Goal: Task Accomplishment & Management: Complete application form

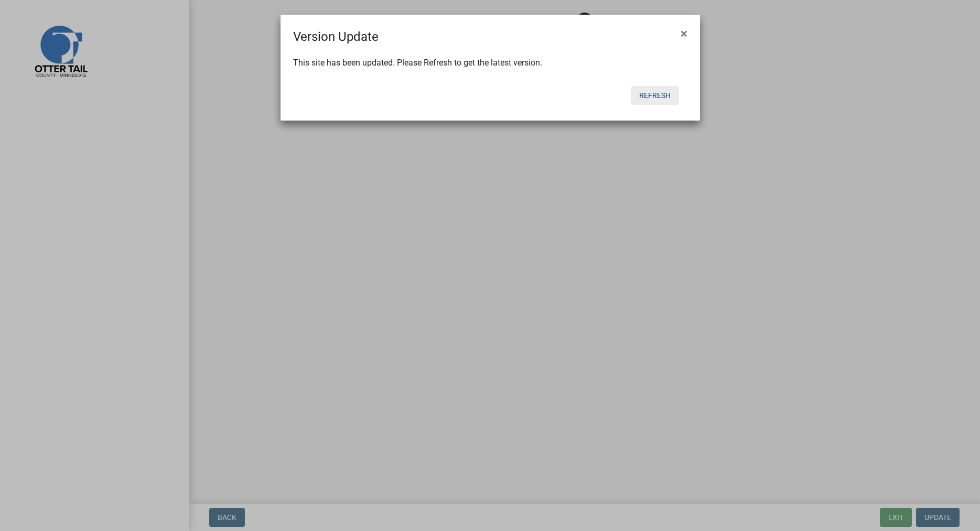
click at [653, 95] on button "Refresh" at bounding box center [655, 95] width 48 height 19
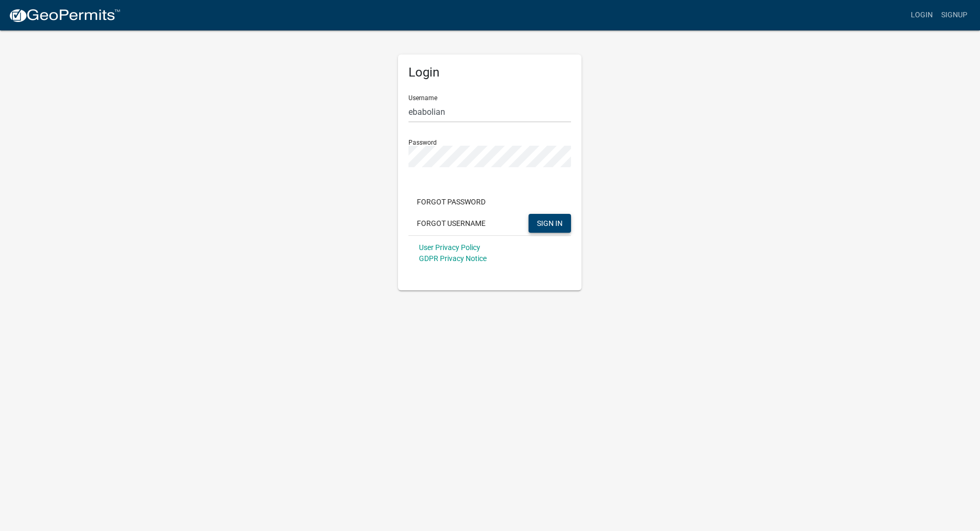
click at [549, 222] on span "SIGN IN" at bounding box center [550, 223] width 26 height 8
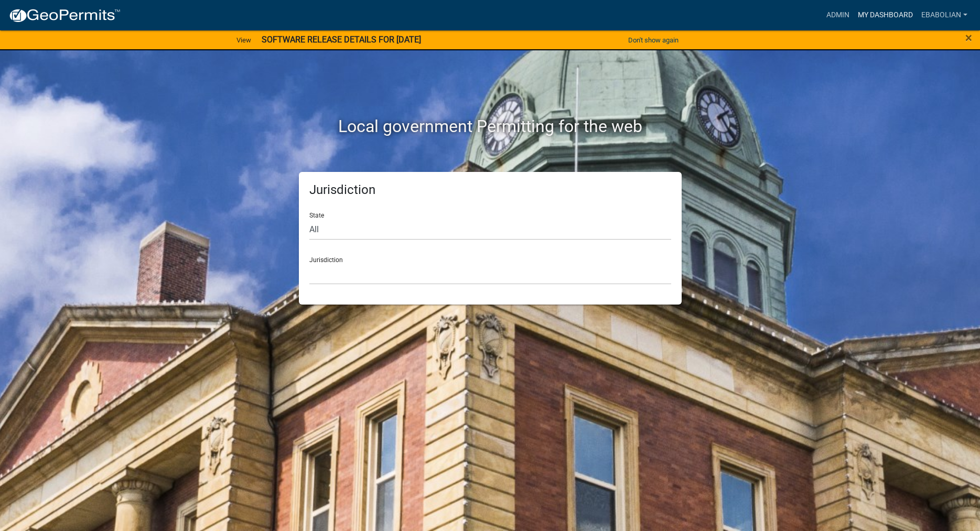
click at [877, 15] on link "My Dashboard" at bounding box center [884, 15] width 63 height 20
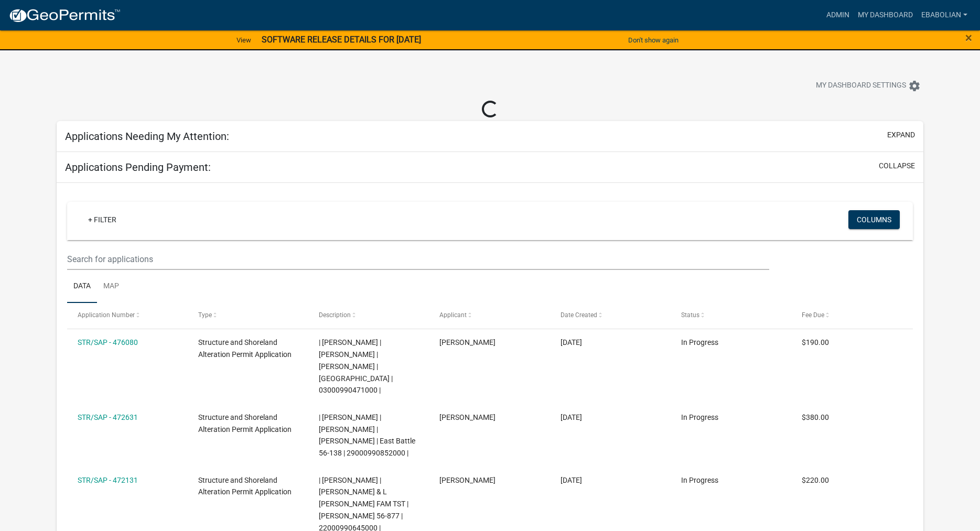
select select "3: 100"
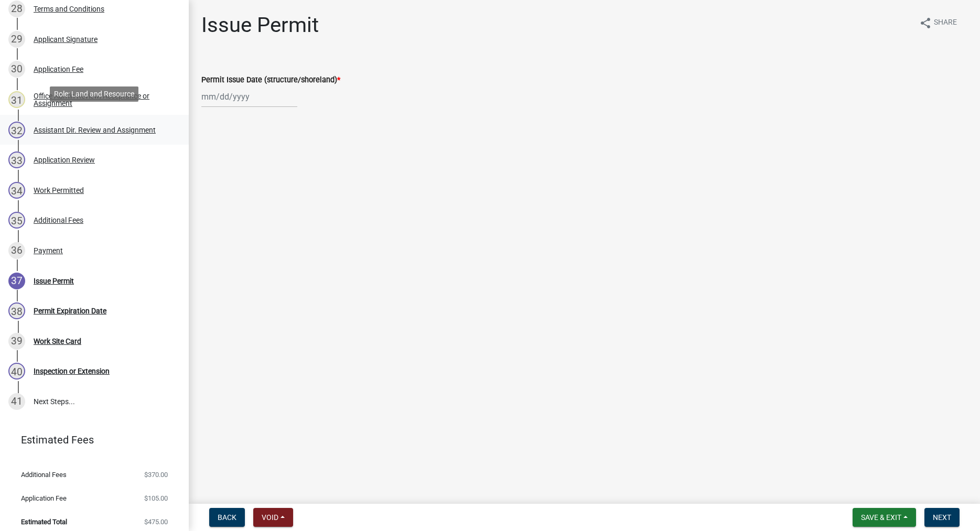
scroll to position [1046, 0]
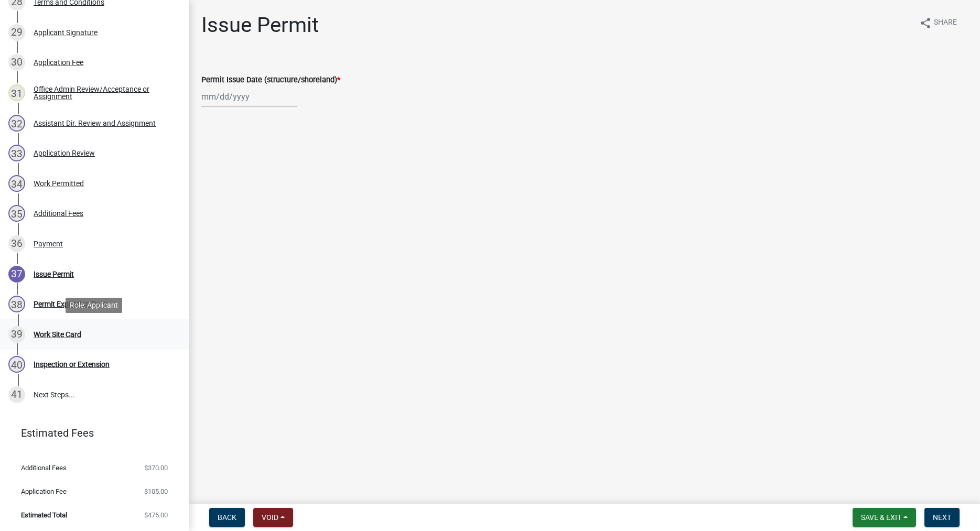
click at [74, 334] on div "Work Site Card" at bounding box center [58, 334] width 48 height 7
click at [58, 180] on div "Work Permitted" at bounding box center [59, 183] width 50 height 7
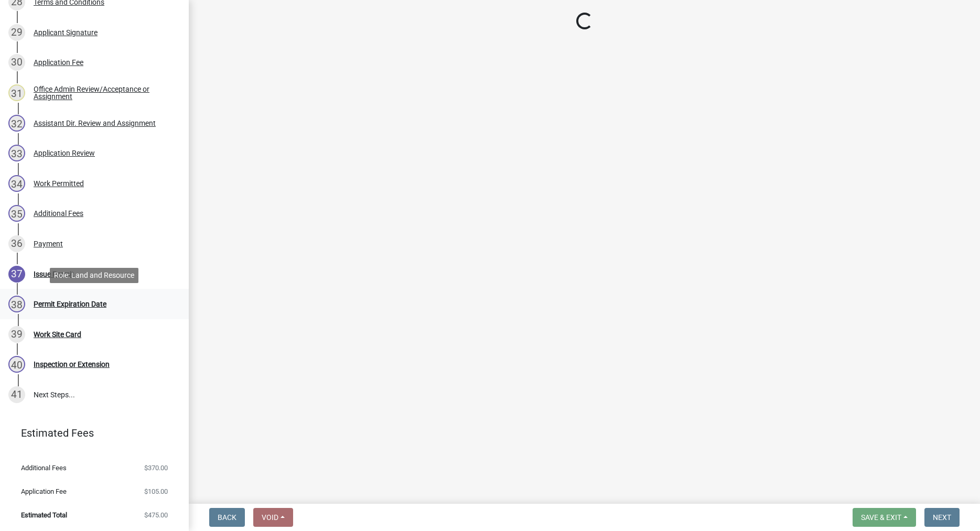
select select "f66be788-4dd6-459d-a9ec-6d83f4dfb709"
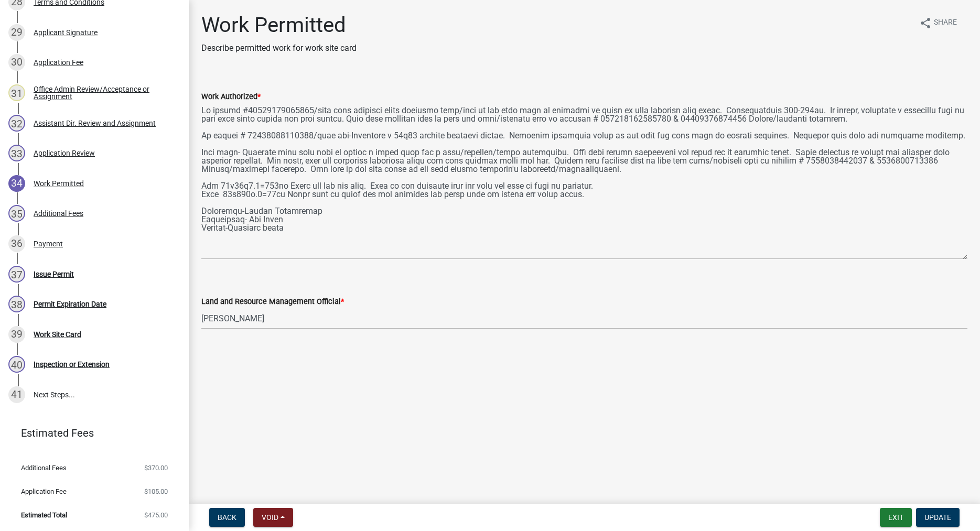
drag, startPoint x: 963, startPoint y: 148, endPoint x: 971, endPoint y: 256, distance: 107.8
click at [967, 256] on textarea "Work Authorized *" at bounding box center [584, 181] width 766 height 157
click at [69, 273] on div "Issue Permit" at bounding box center [54, 274] width 40 height 7
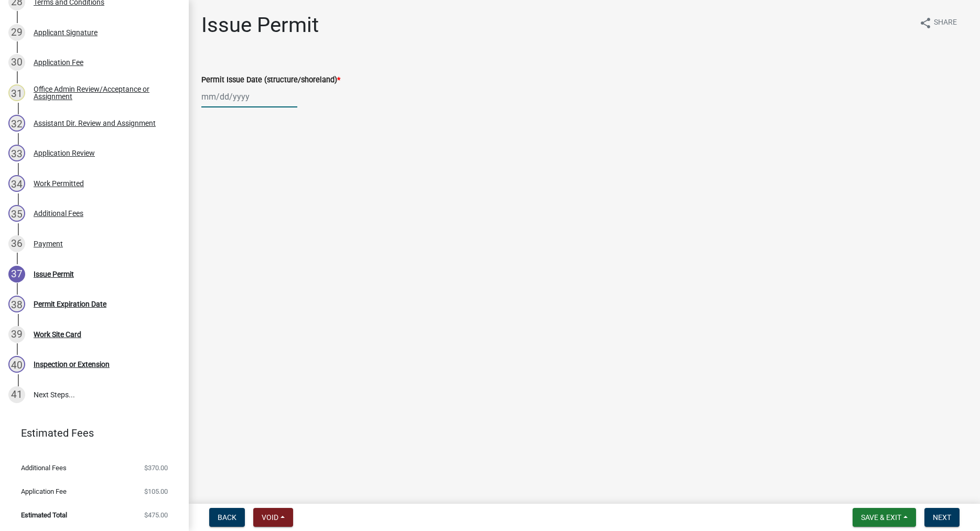
click at [213, 96] on input "Permit Issue Date (structure/shoreland) *" at bounding box center [249, 96] width 96 height 21
select select "9"
select select "2025"
click at [231, 183] on div "16" at bounding box center [228, 186] width 17 height 17
type input "09/16/2025"
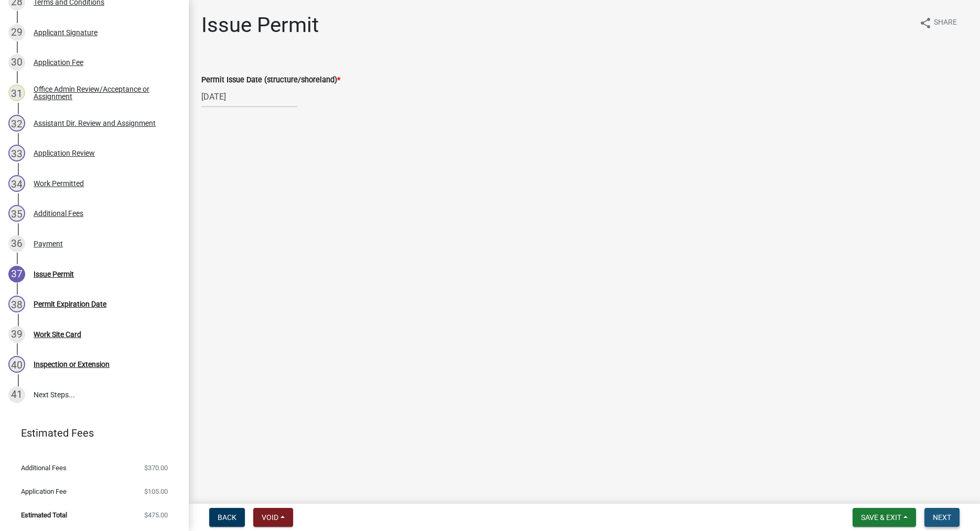
click at [942, 513] on button "Next" at bounding box center [941, 517] width 35 height 19
click at [943, 514] on span "Next" at bounding box center [942, 517] width 18 height 8
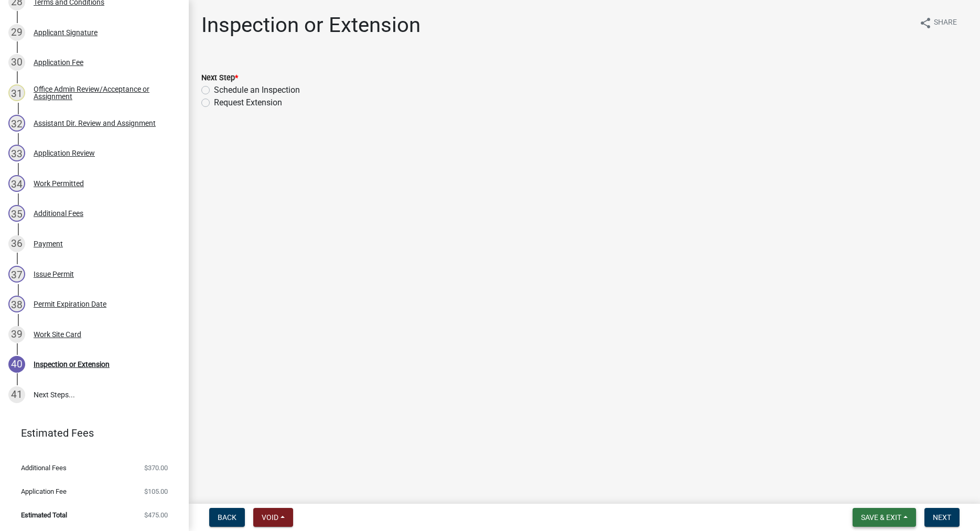
click at [870, 514] on span "Save & Exit" at bounding box center [881, 517] width 40 height 8
click at [860, 493] on button "Save & Exit" at bounding box center [874, 490] width 84 height 25
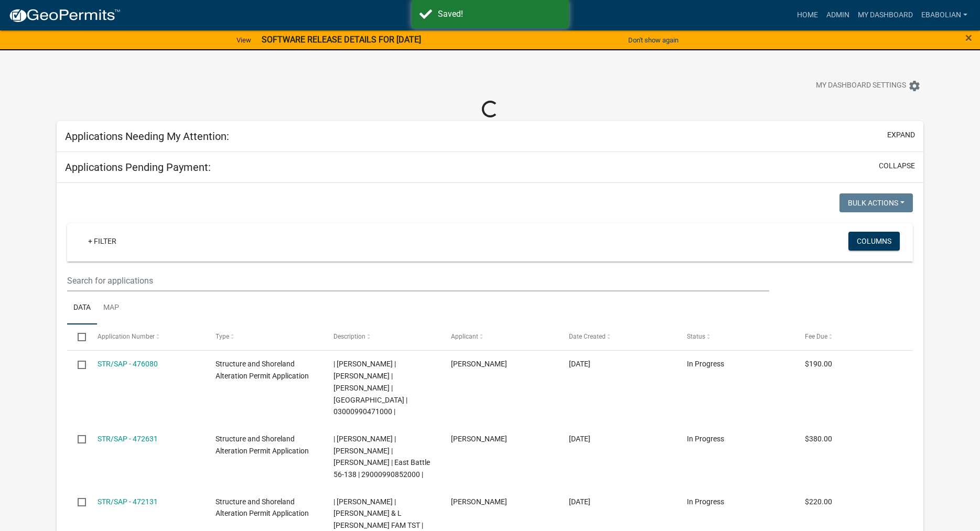
select select "3: 100"
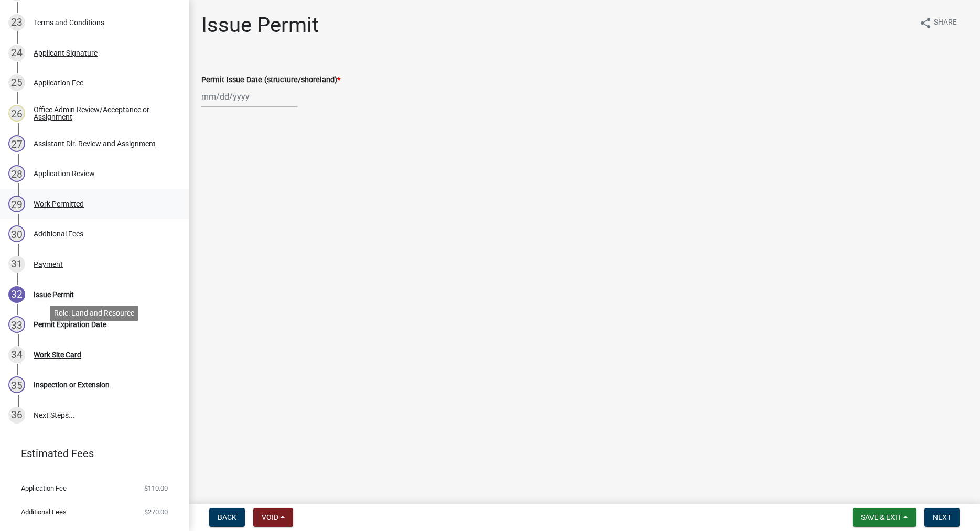
scroll to position [895, 0]
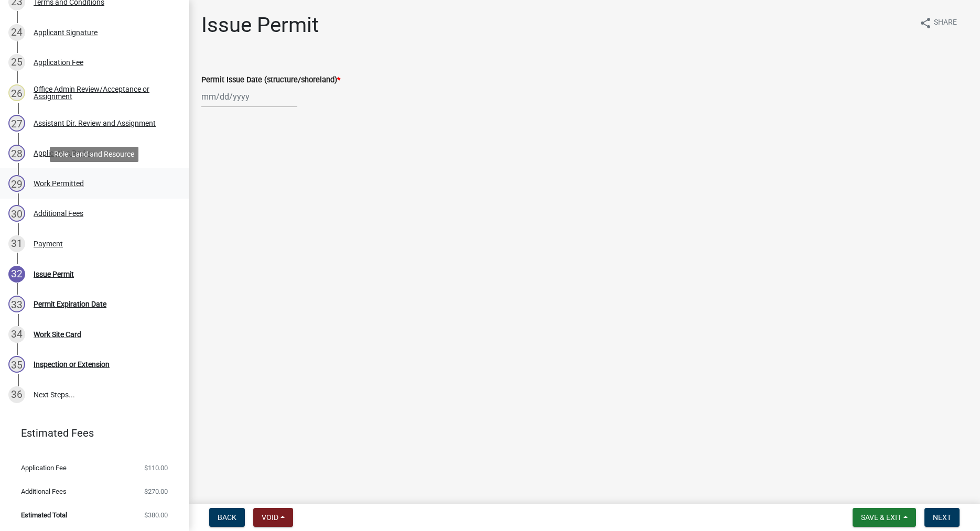
click at [62, 184] on div "Work Permitted" at bounding box center [59, 183] width 50 height 7
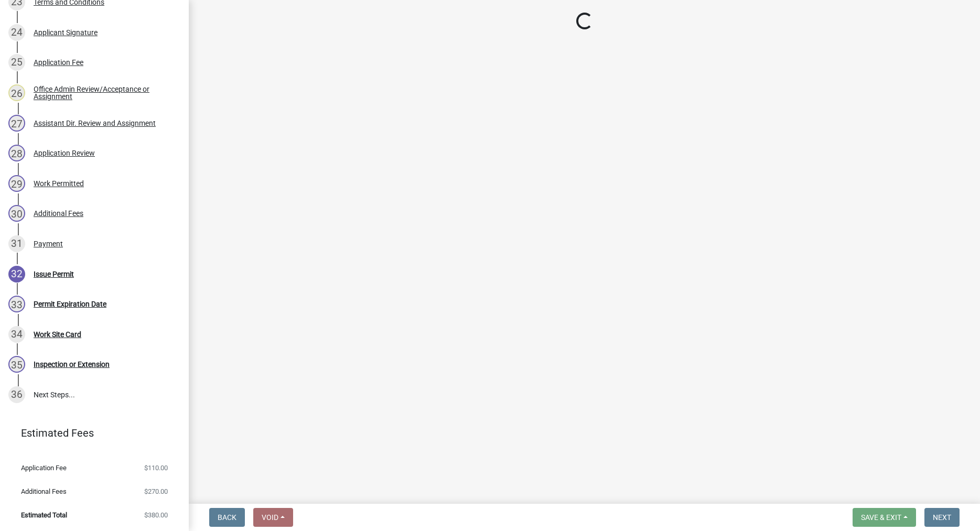
select select "f66be788-4dd6-459d-a9ec-6d83f4dfb709"
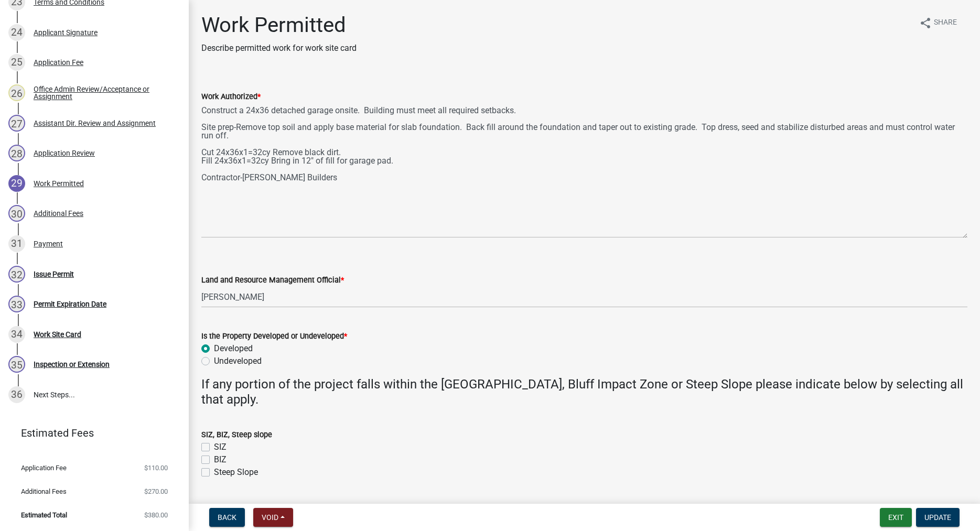
drag, startPoint x: 964, startPoint y: 147, endPoint x: 954, endPoint y: 233, distance: 86.6
click at [954, 233] on textarea "Construct a 24x36 detached garage onsite. Building must meet all required setba…" at bounding box center [584, 170] width 766 height 135
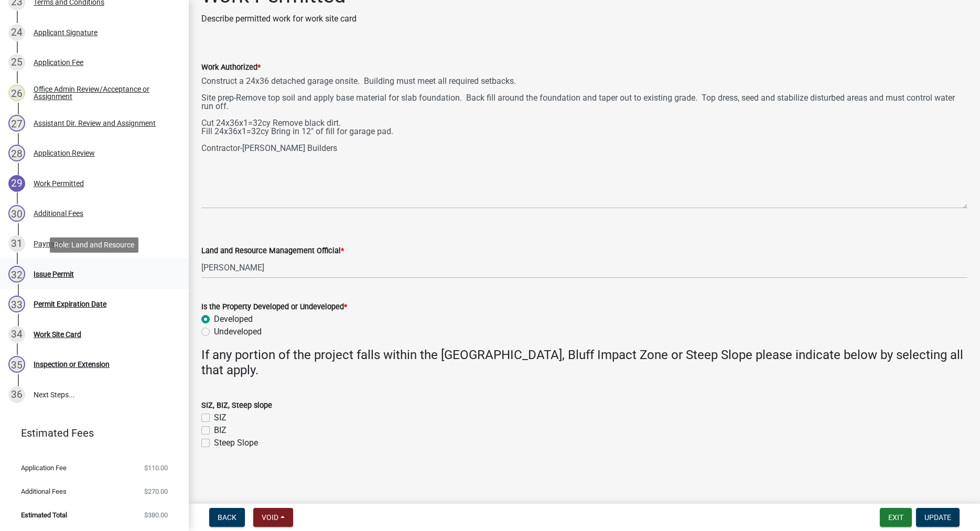
click at [62, 272] on div "Issue Permit" at bounding box center [54, 274] width 40 height 7
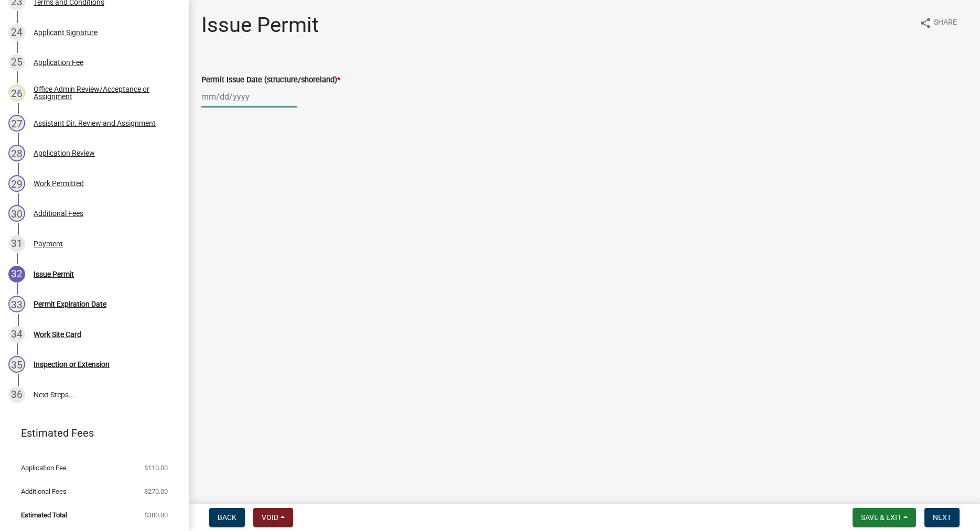
click at [237, 102] on input "Permit Issue Date (structure/shoreland) *" at bounding box center [249, 96] width 96 height 21
select select "9"
select select "2025"
click at [229, 185] on div "16" at bounding box center [228, 186] width 17 height 17
type input "09/16/2025"
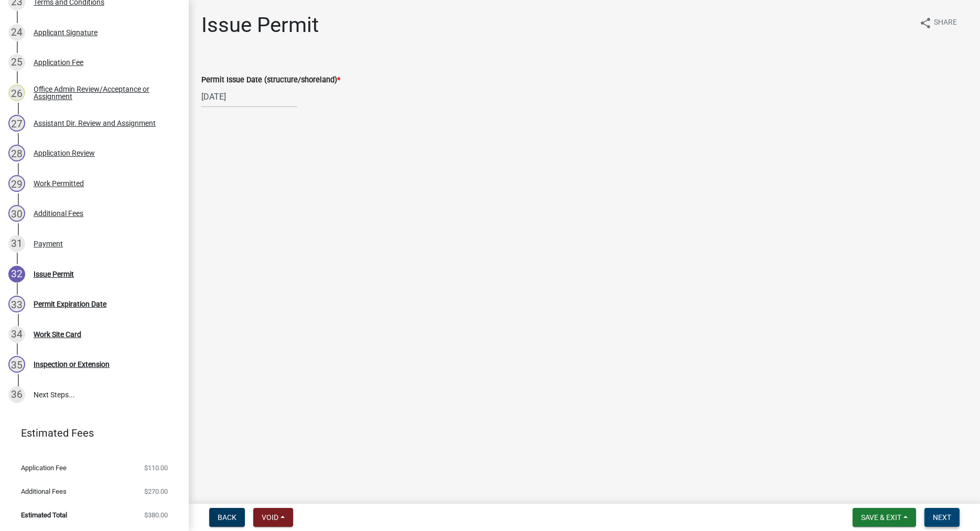
click at [947, 514] on span "Next" at bounding box center [942, 517] width 18 height 8
click at [938, 512] on button "Next" at bounding box center [941, 517] width 35 height 19
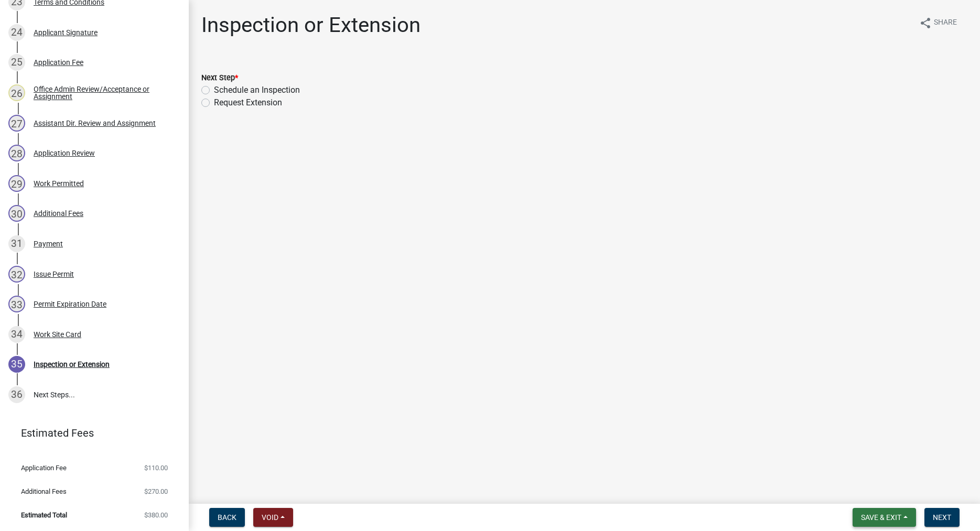
click at [869, 514] on span "Save & Exit" at bounding box center [881, 517] width 40 height 8
click at [855, 493] on button "Save & Exit" at bounding box center [874, 490] width 84 height 25
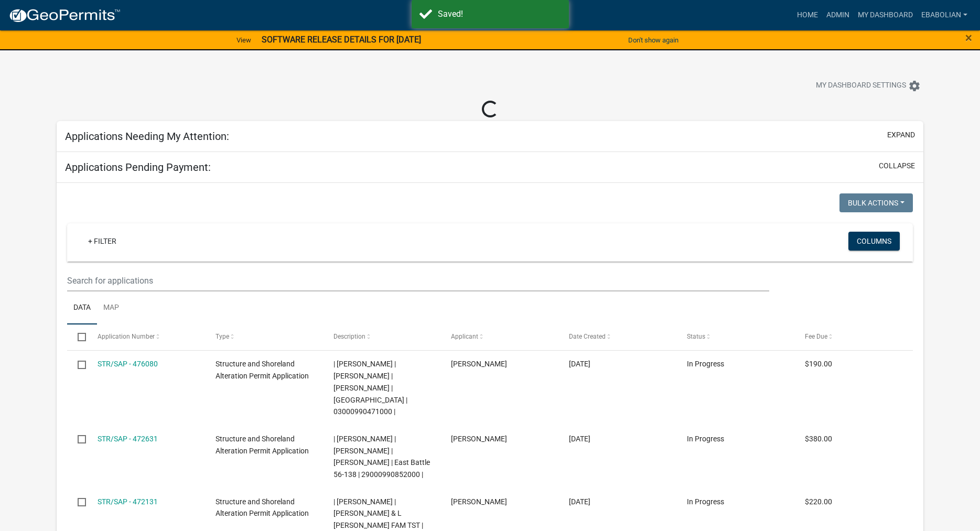
select select "3: 100"
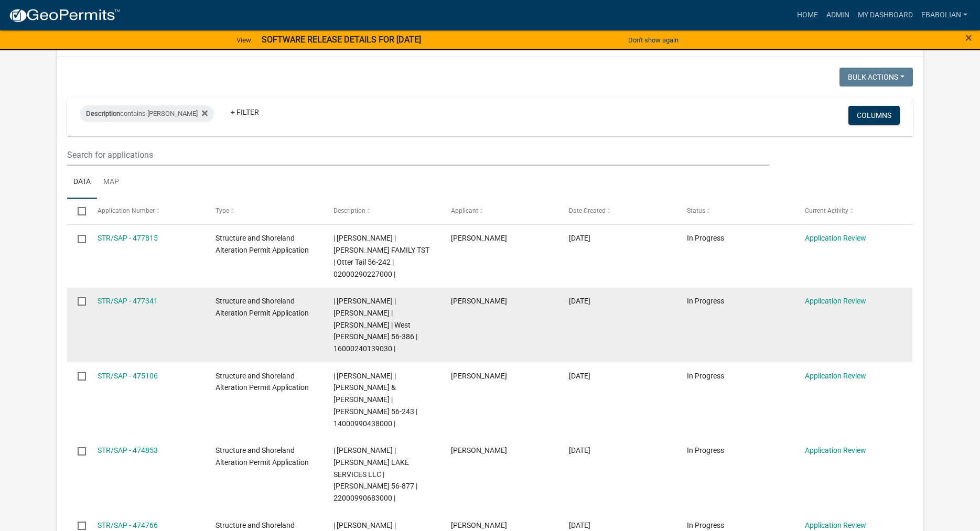
scroll to position [53, 0]
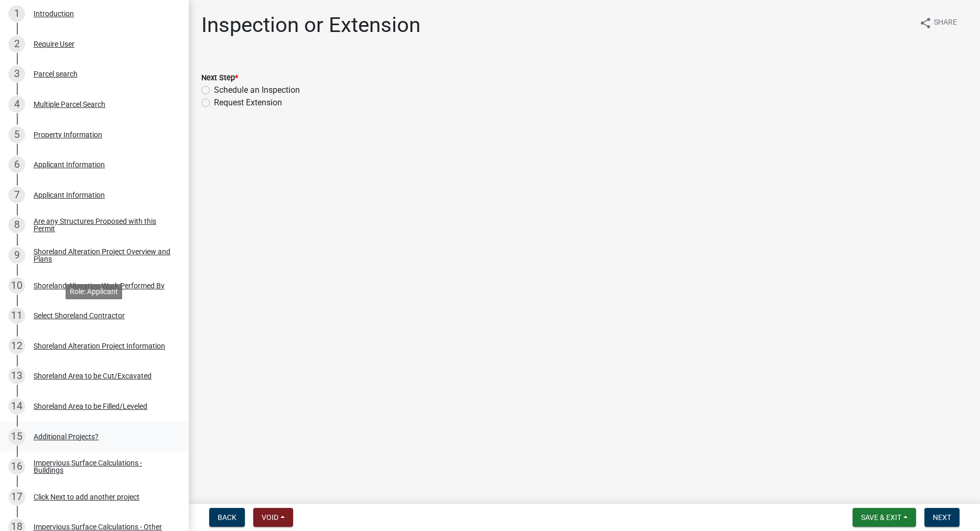
scroll to position [214, 0]
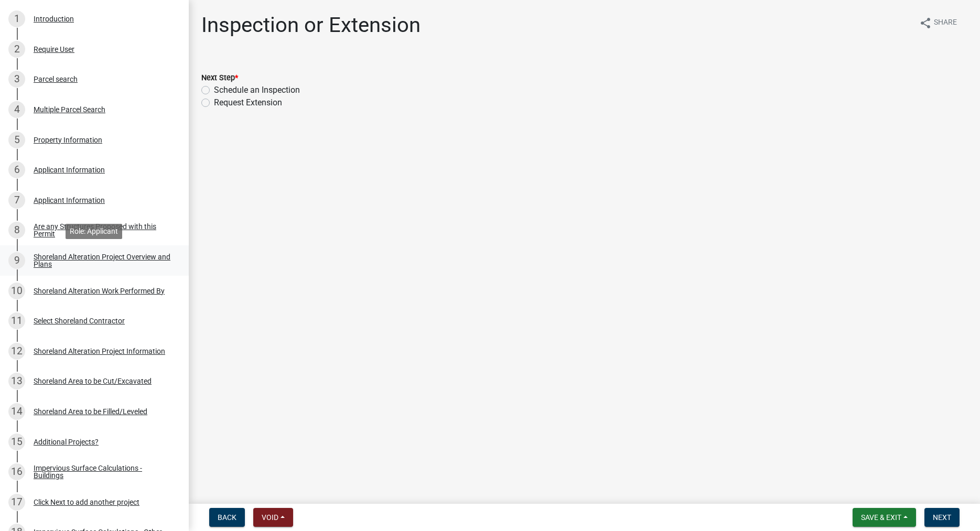
click at [81, 256] on div "Shoreland Alteration Project Overview and Plans" at bounding box center [103, 260] width 138 height 15
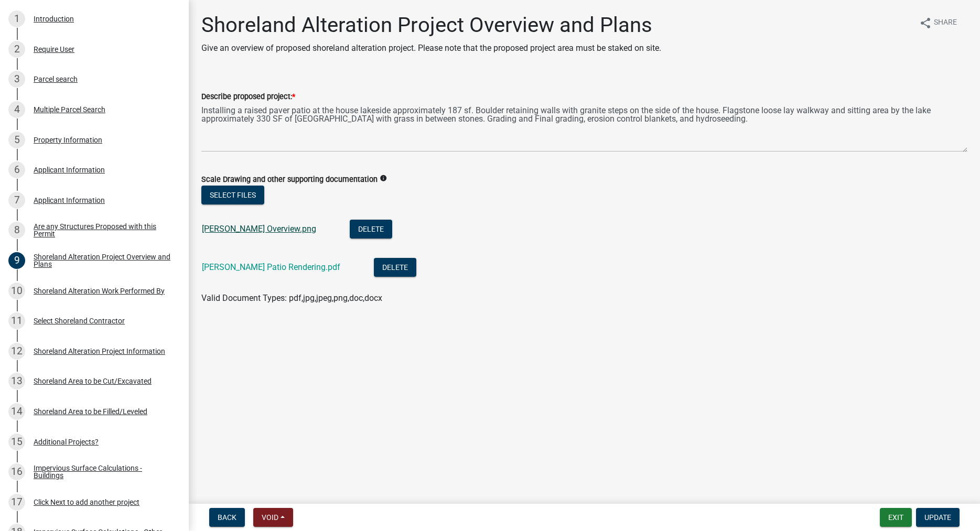
click at [234, 228] on link "[PERSON_NAME] Overview.png" at bounding box center [259, 229] width 114 height 10
click at [264, 264] on link "Ross Johnson Patio Rendering.pdf" at bounding box center [271, 267] width 138 height 10
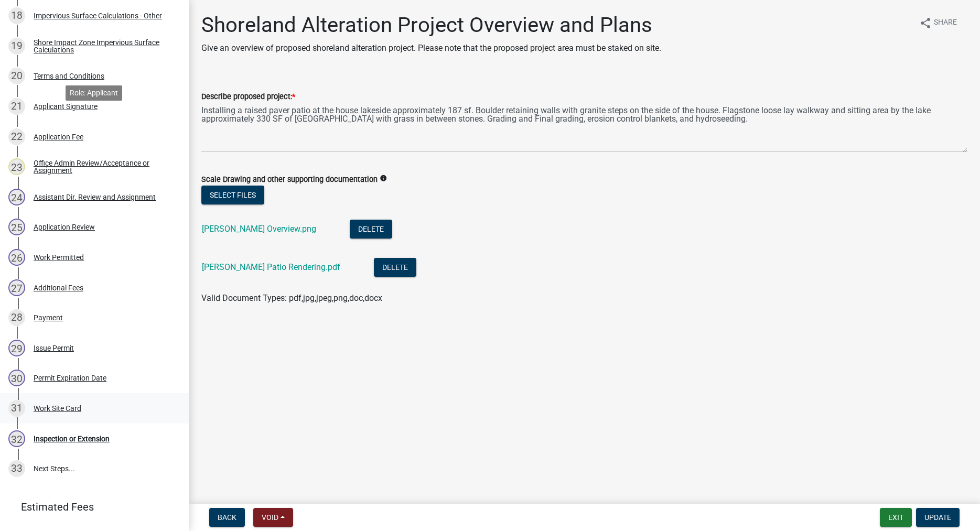
scroll to position [749, 0]
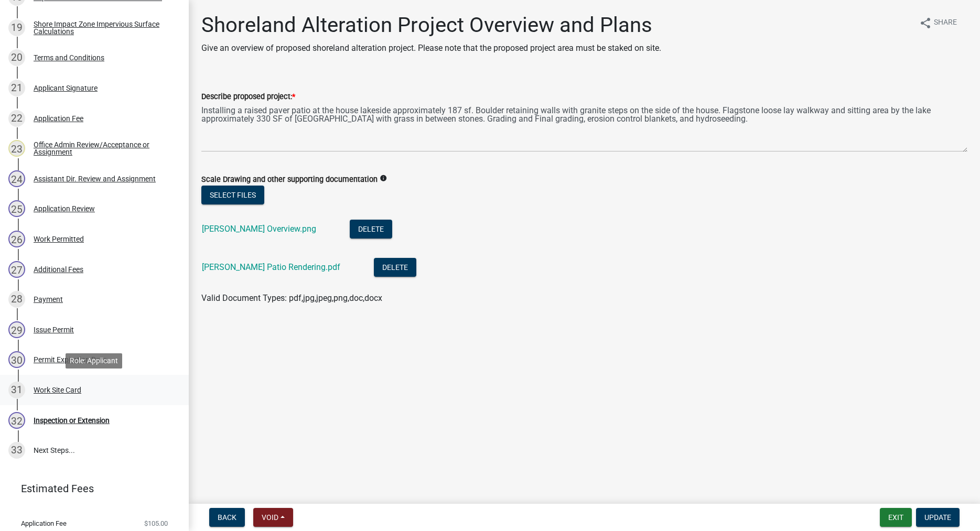
click at [70, 392] on div "Work Site Card" at bounding box center [58, 389] width 48 height 7
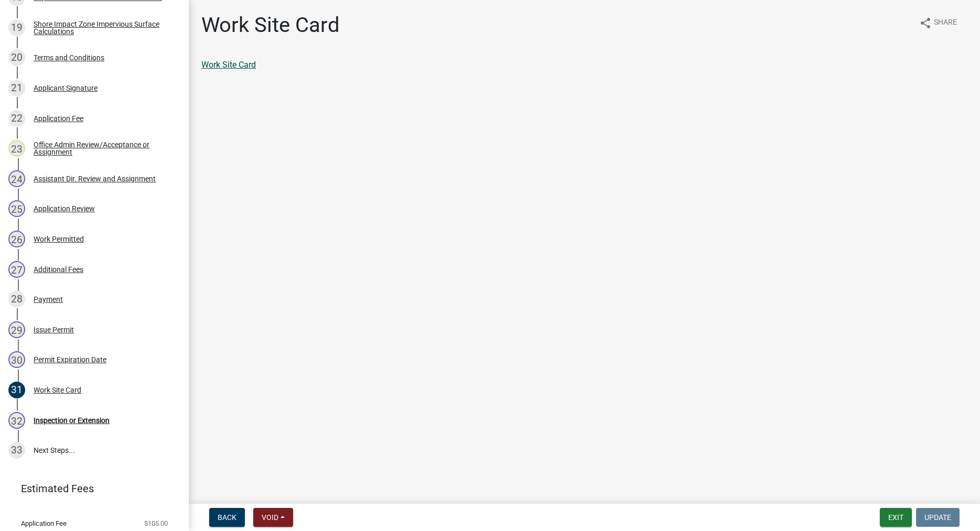
click at [244, 66] on link "Work Site Card" at bounding box center [228, 65] width 55 height 10
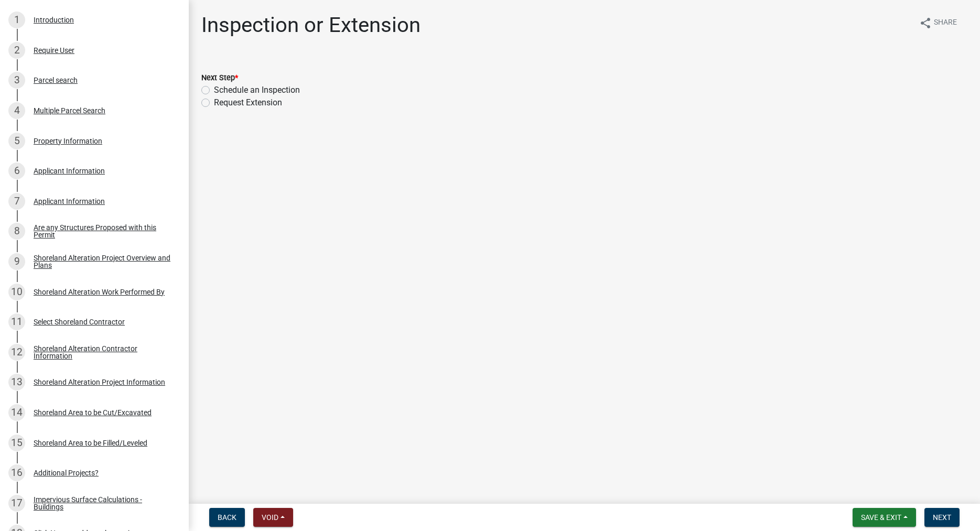
scroll to position [214, 0]
click at [45, 262] on div "Shoreland Alteration Project Overview and Plans" at bounding box center [103, 260] width 138 height 15
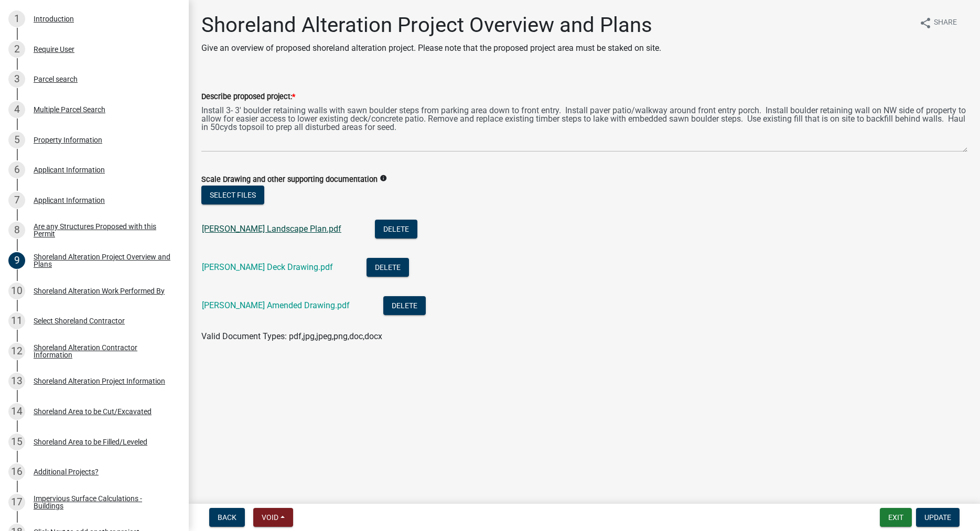
click at [240, 231] on link "[PERSON_NAME] Landscape Plan.pdf" at bounding box center [271, 229] width 139 height 10
click at [260, 266] on link "[PERSON_NAME] Deck Drawing.pdf" at bounding box center [267, 267] width 131 height 10
click at [279, 307] on link "Boettner Amended Drawing.pdf" at bounding box center [276, 305] width 148 height 10
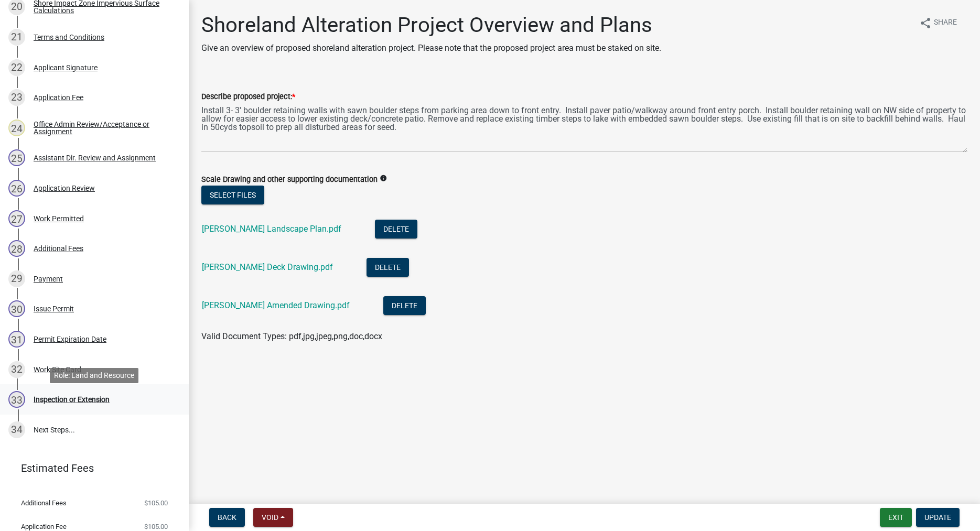
scroll to position [802, 0]
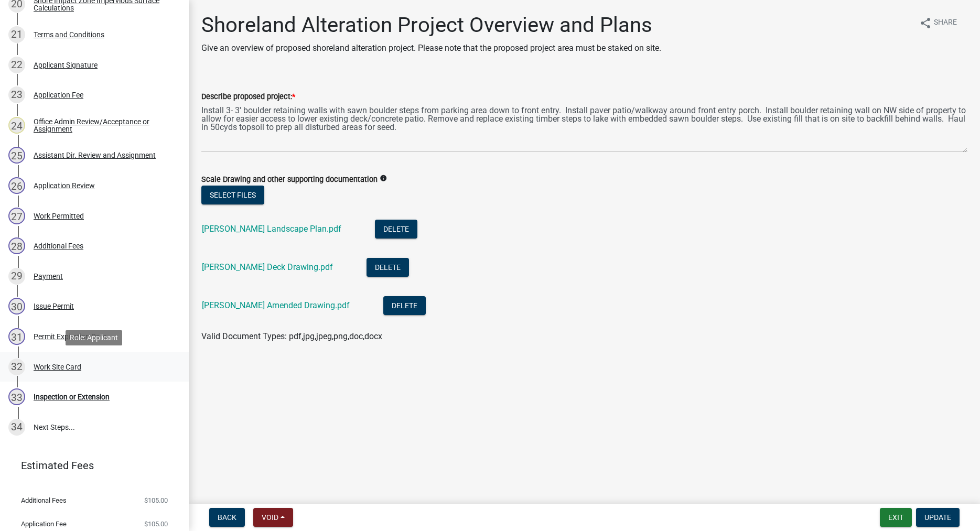
click at [63, 364] on div "Work Site Card" at bounding box center [58, 366] width 48 height 7
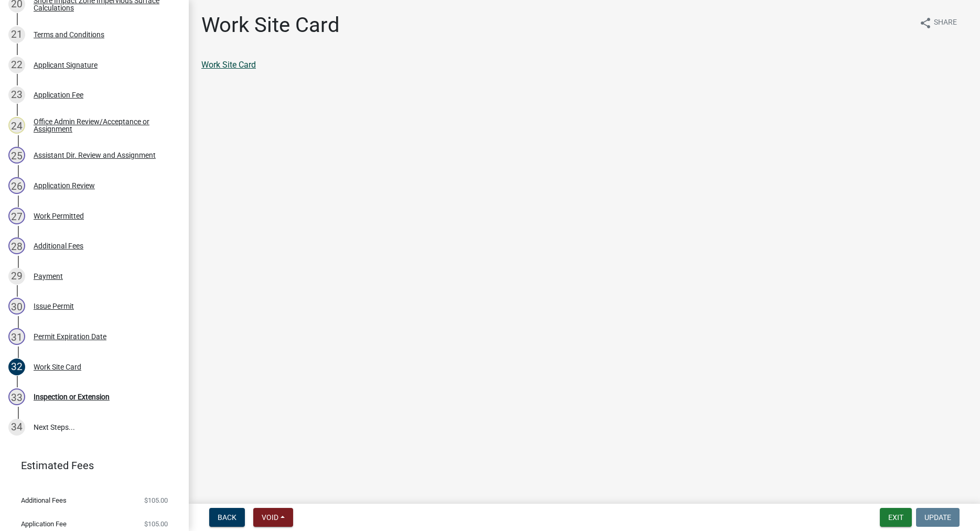
click at [244, 66] on link "Work Site Card" at bounding box center [228, 65] width 55 height 10
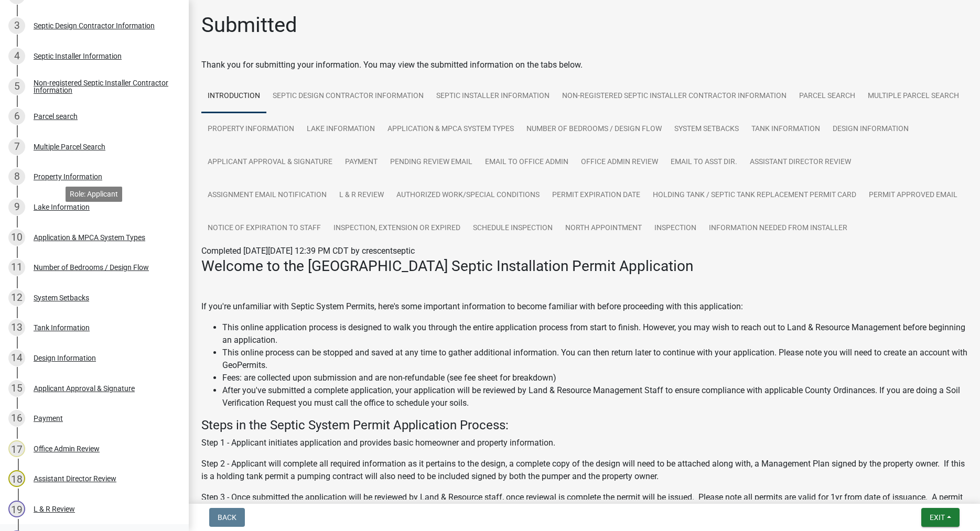
scroll to position [214, 0]
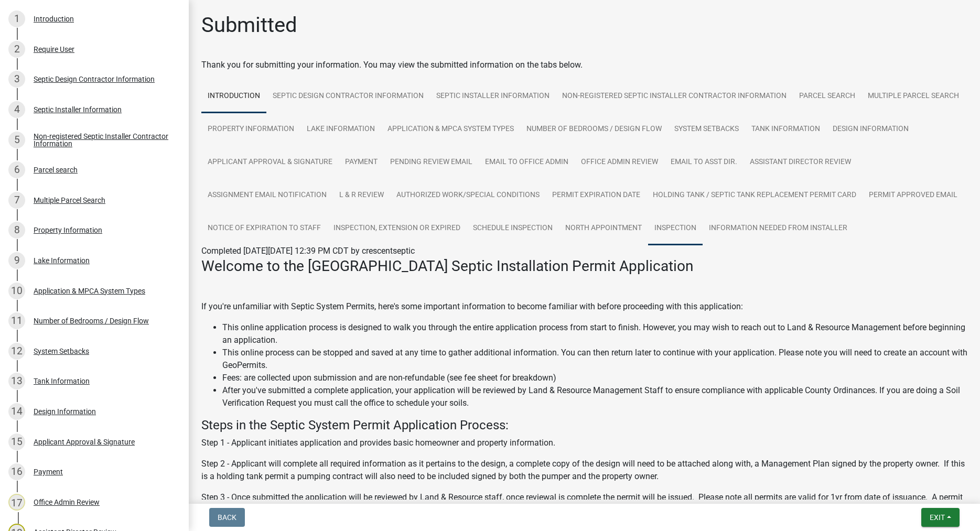
click at [671, 227] on link "Inspection" at bounding box center [675, 229] width 55 height 34
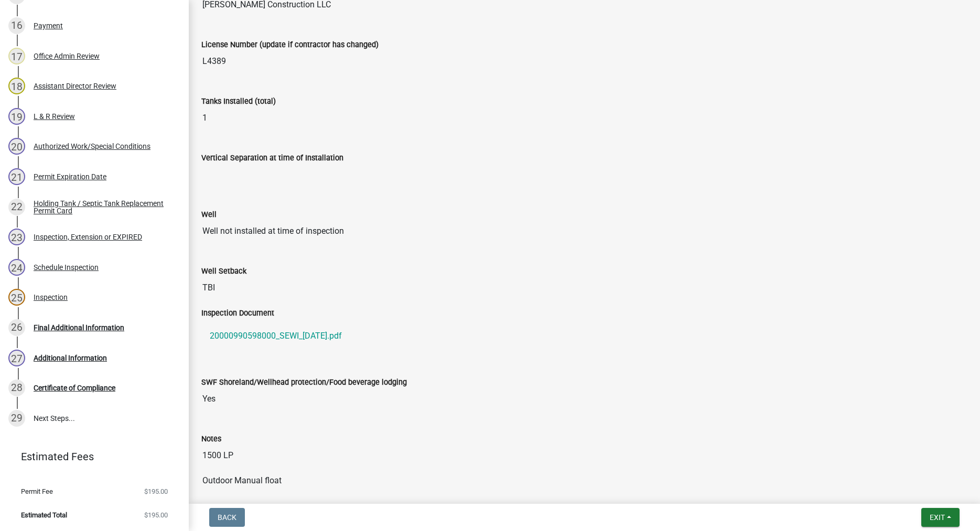
scroll to position [0, 0]
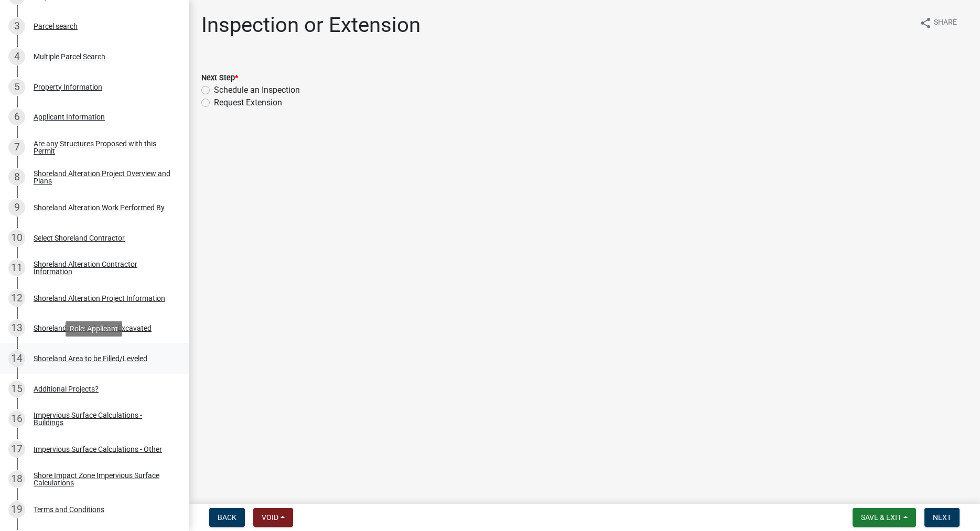
scroll to position [267, 0]
click at [48, 171] on div "Shoreland Alteration Project Overview and Plans" at bounding box center [103, 176] width 138 height 15
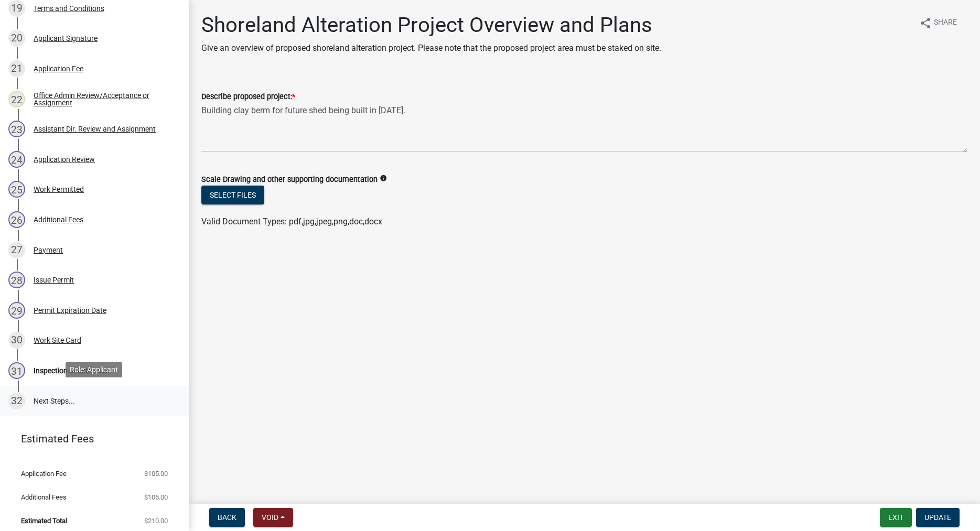
scroll to position [774, 0]
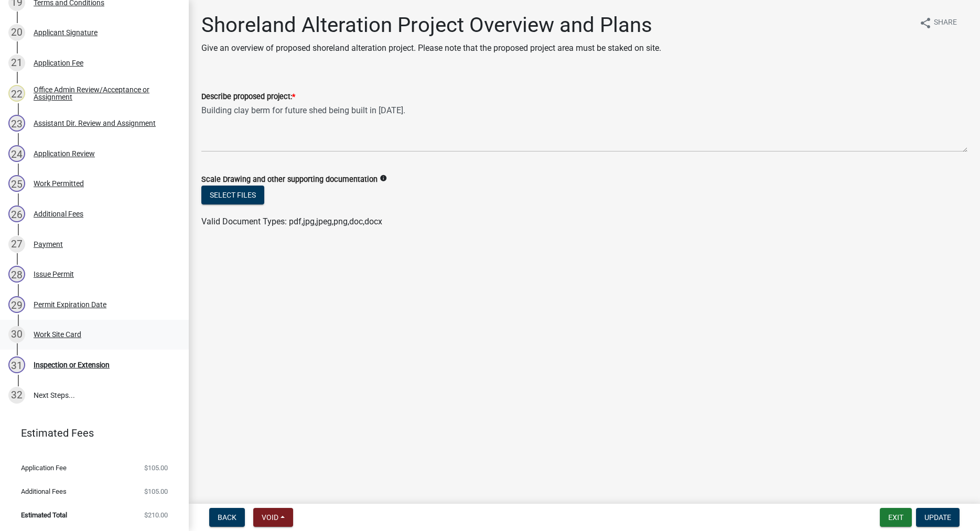
click at [53, 331] on div "Work Site Card" at bounding box center [58, 334] width 48 height 7
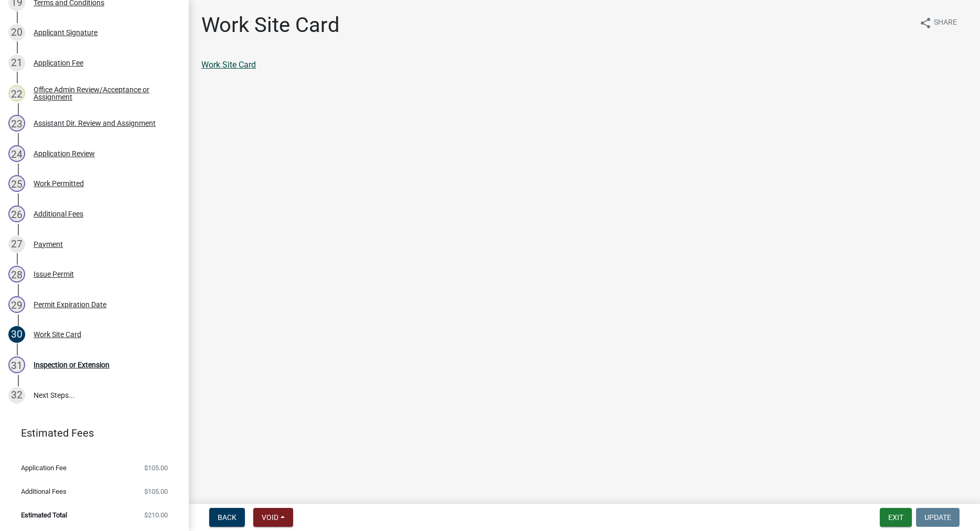
click at [243, 65] on link "Work Site Card" at bounding box center [228, 65] width 55 height 10
